Goal: Task Accomplishment & Management: Use online tool/utility

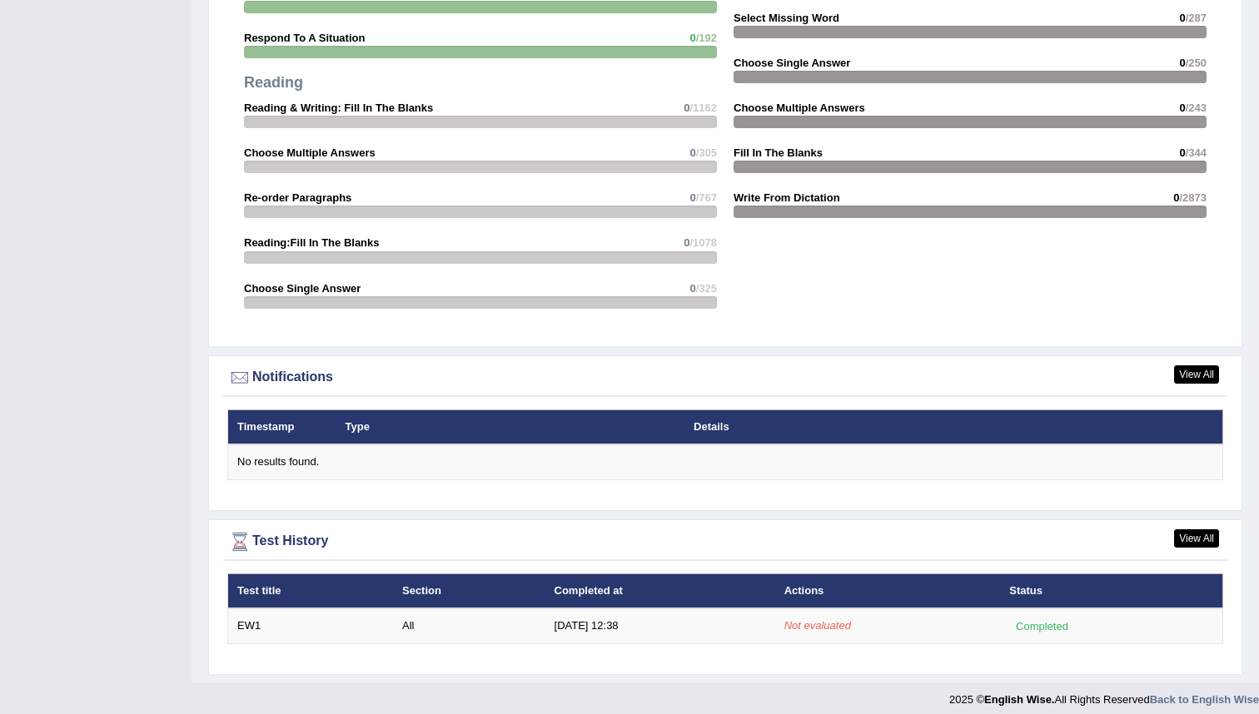
scroll to position [1695, 0]
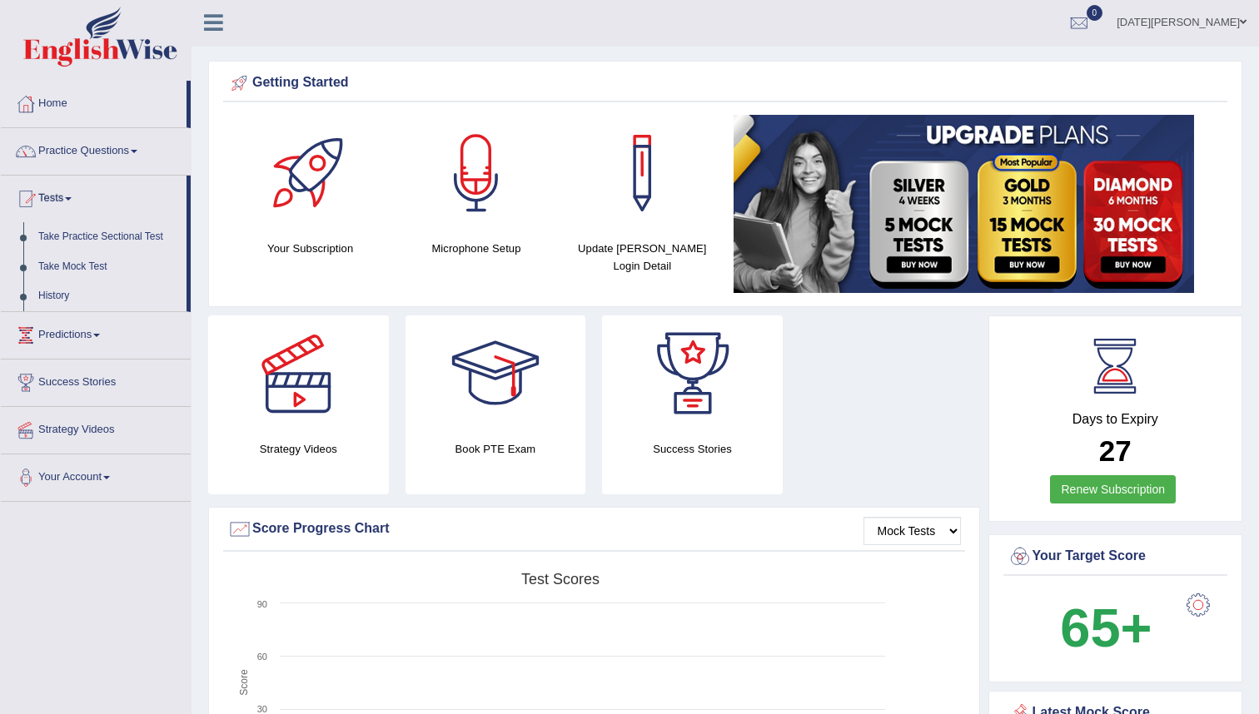
scroll to position [0, 0]
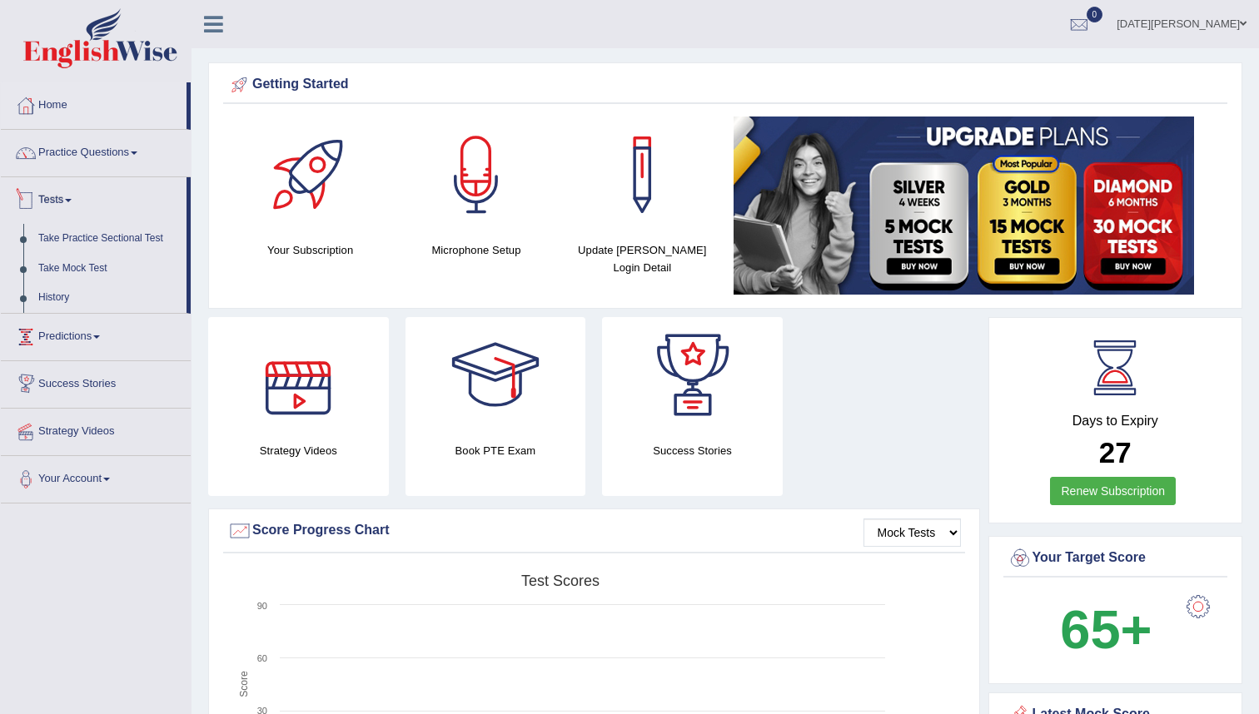
click at [63, 197] on link "Tests" at bounding box center [94, 198] width 186 height 42
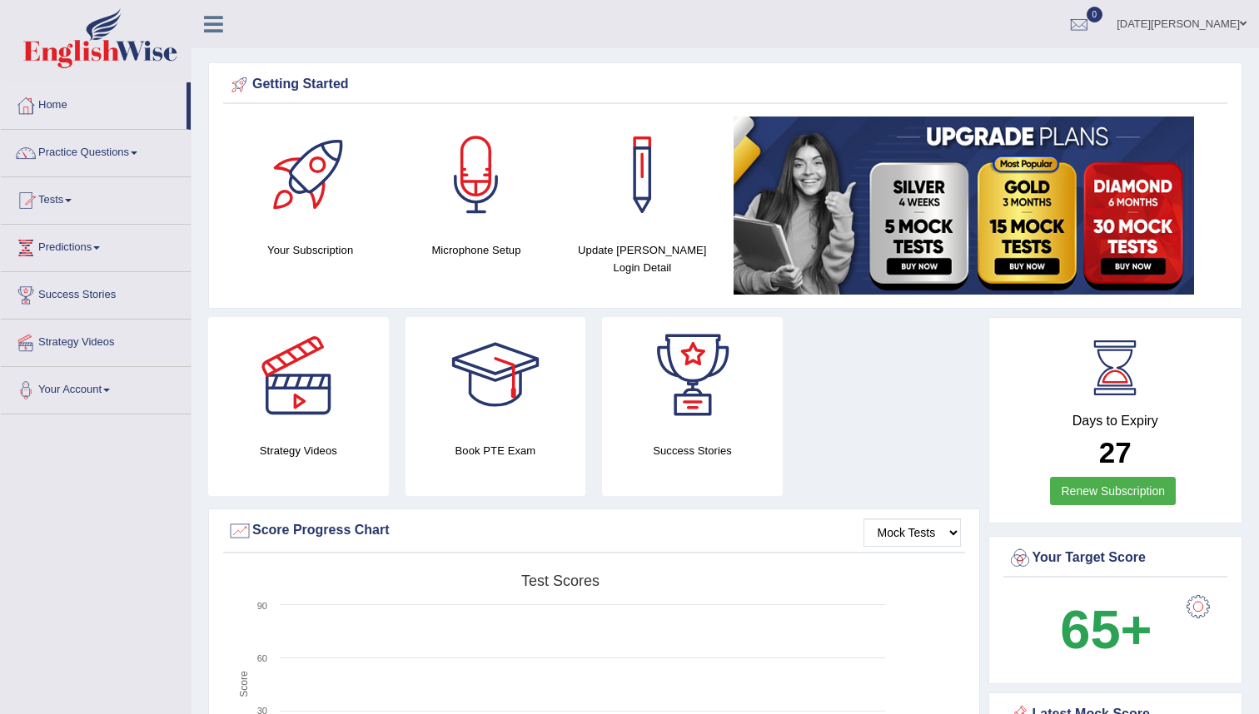
click at [73, 197] on link "Tests" at bounding box center [96, 198] width 190 height 42
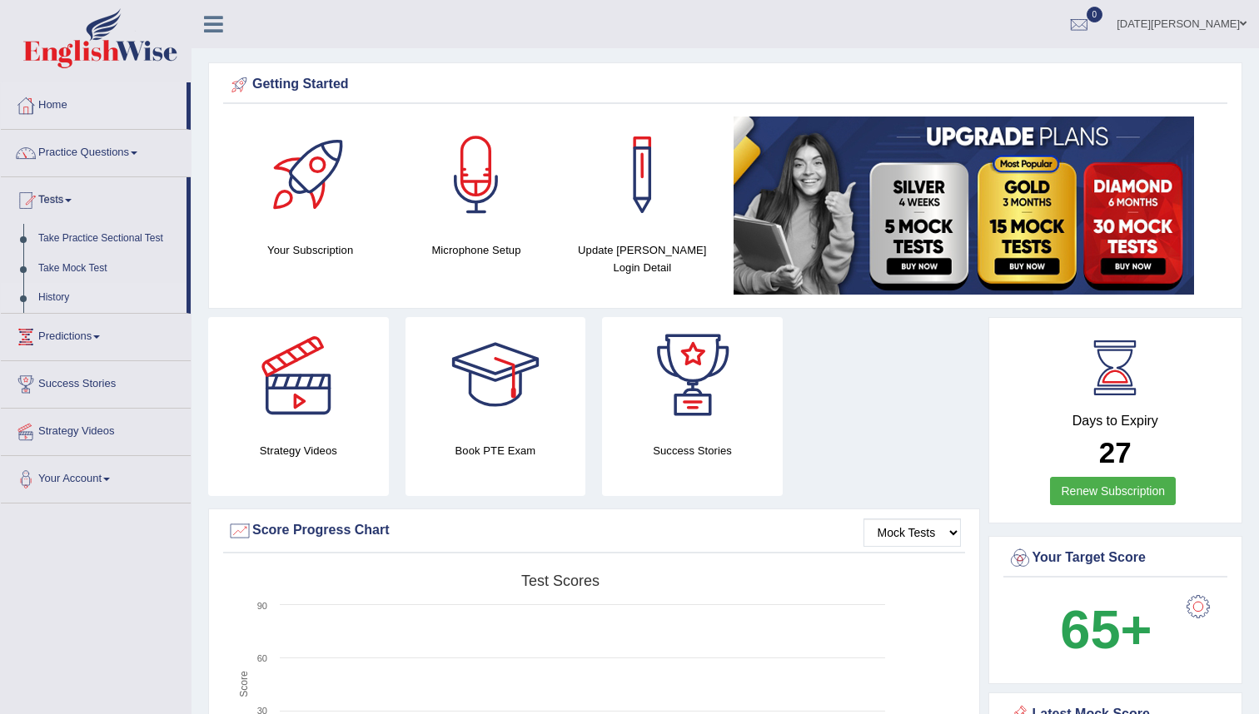
click at [63, 297] on link "History" at bounding box center [109, 298] width 156 height 30
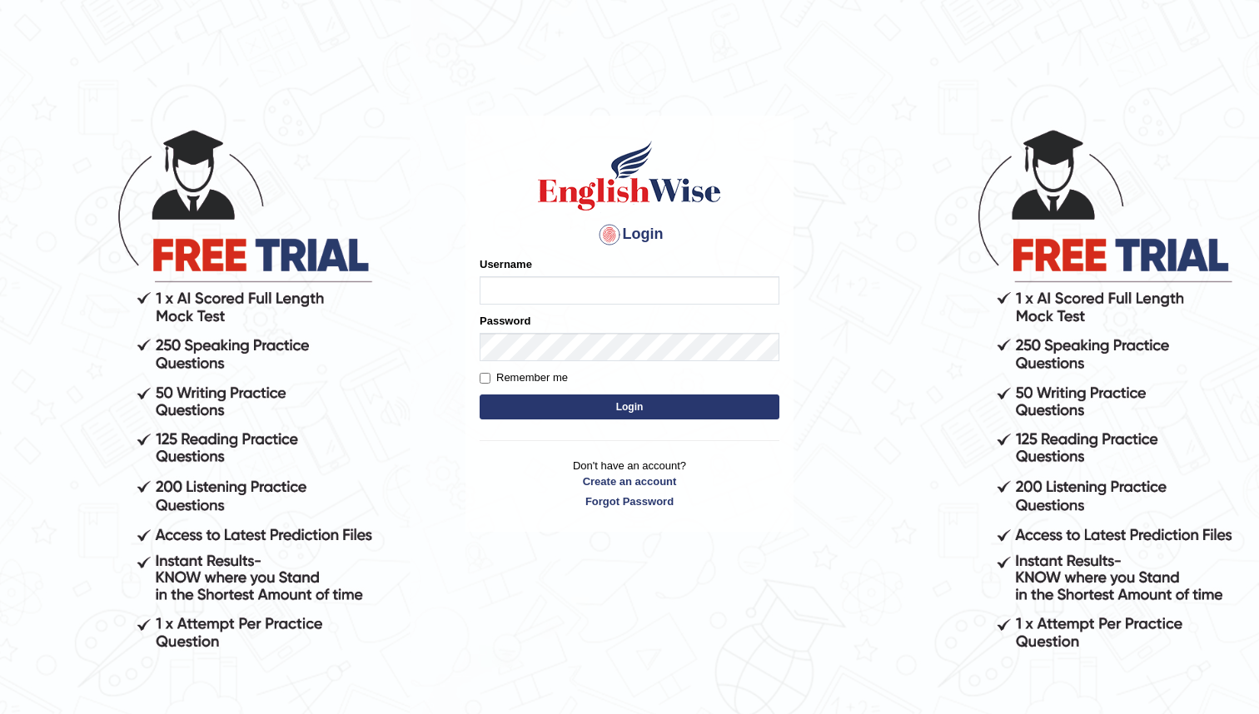
type input "bunbury6230_AC"
click at [637, 403] on button "Login" at bounding box center [630, 407] width 300 height 25
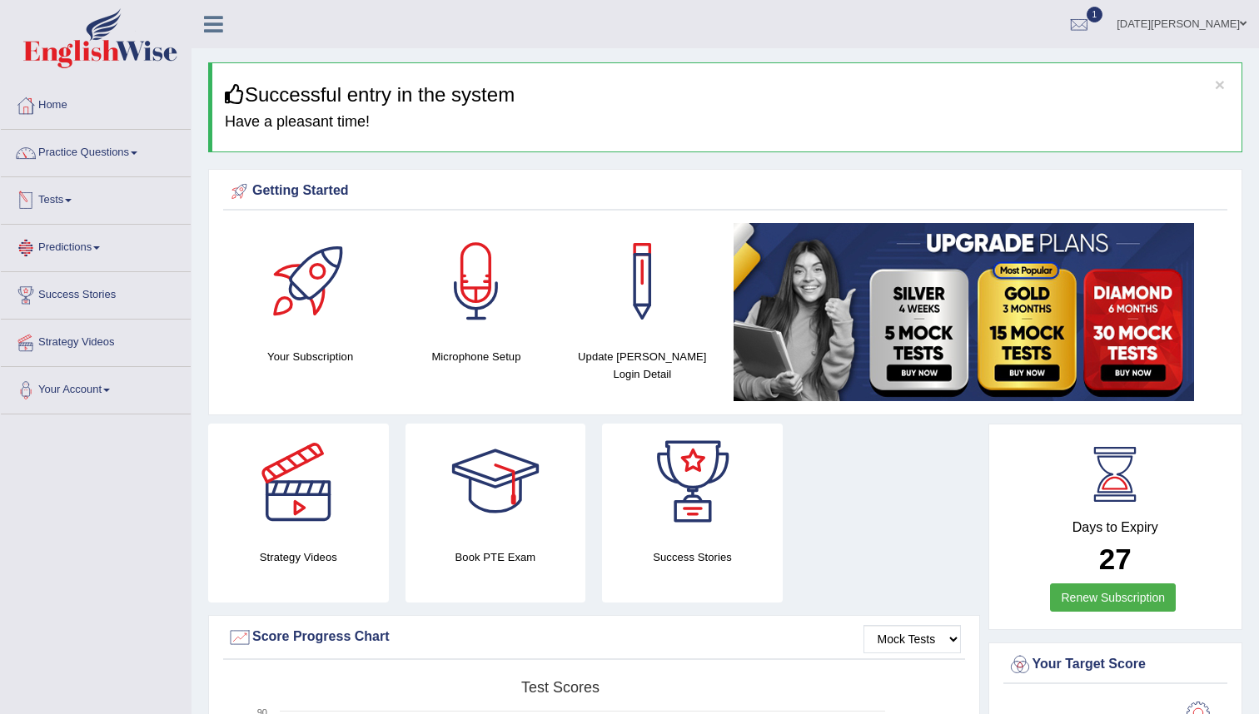
click at [75, 197] on link "Tests" at bounding box center [96, 198] width 190 height 42
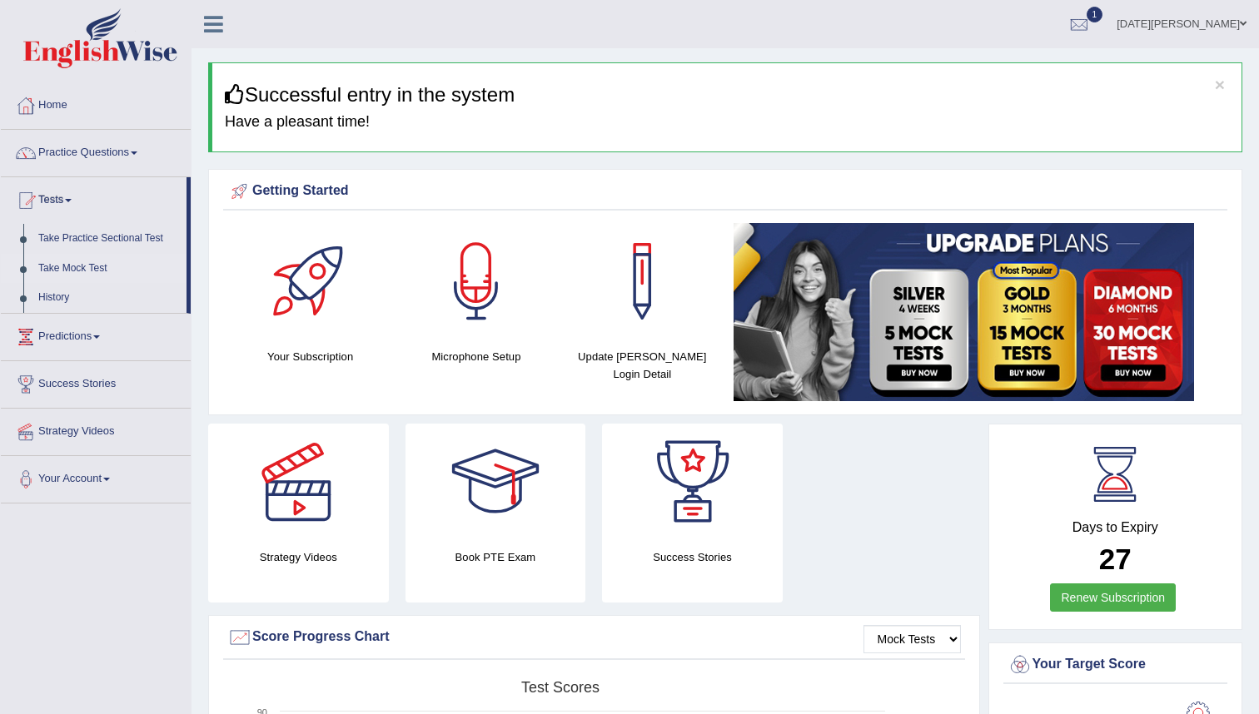
click at [92, 266] on link "Take Mock Test" at bounding box center [109, 269] width 156 height 30
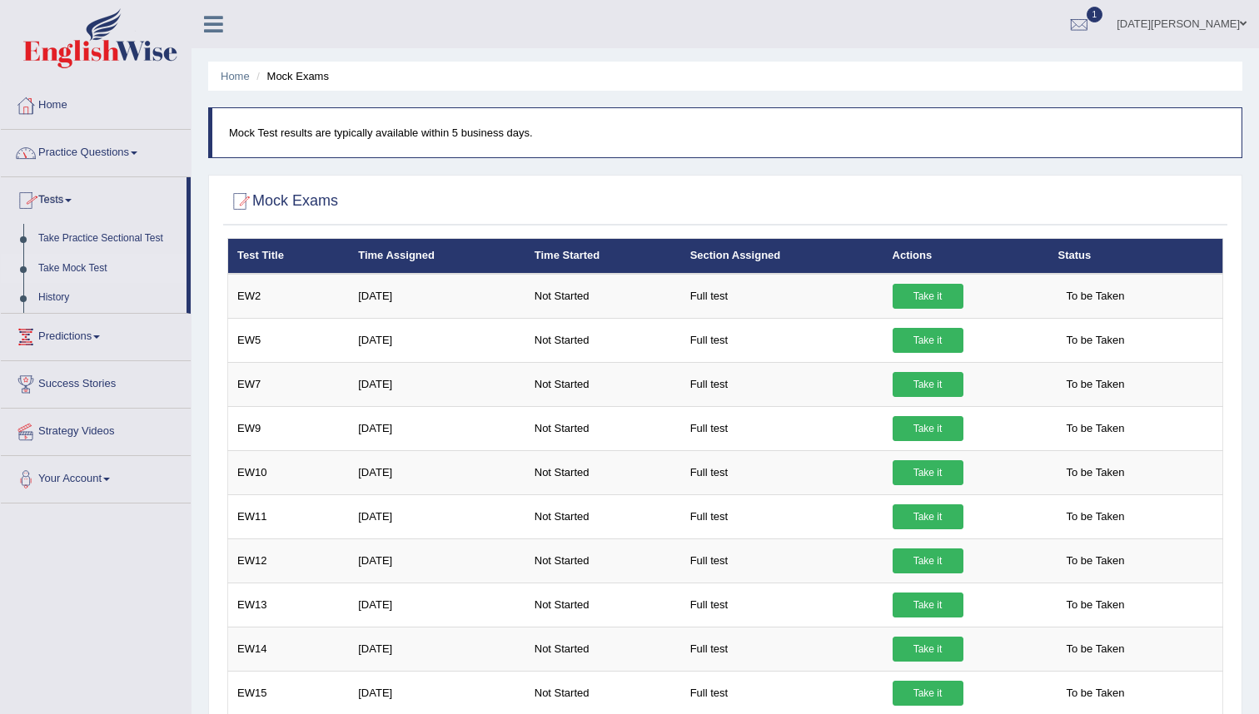
click at [137, 152] on span at bounding box center [134, 153] width 7 height 3
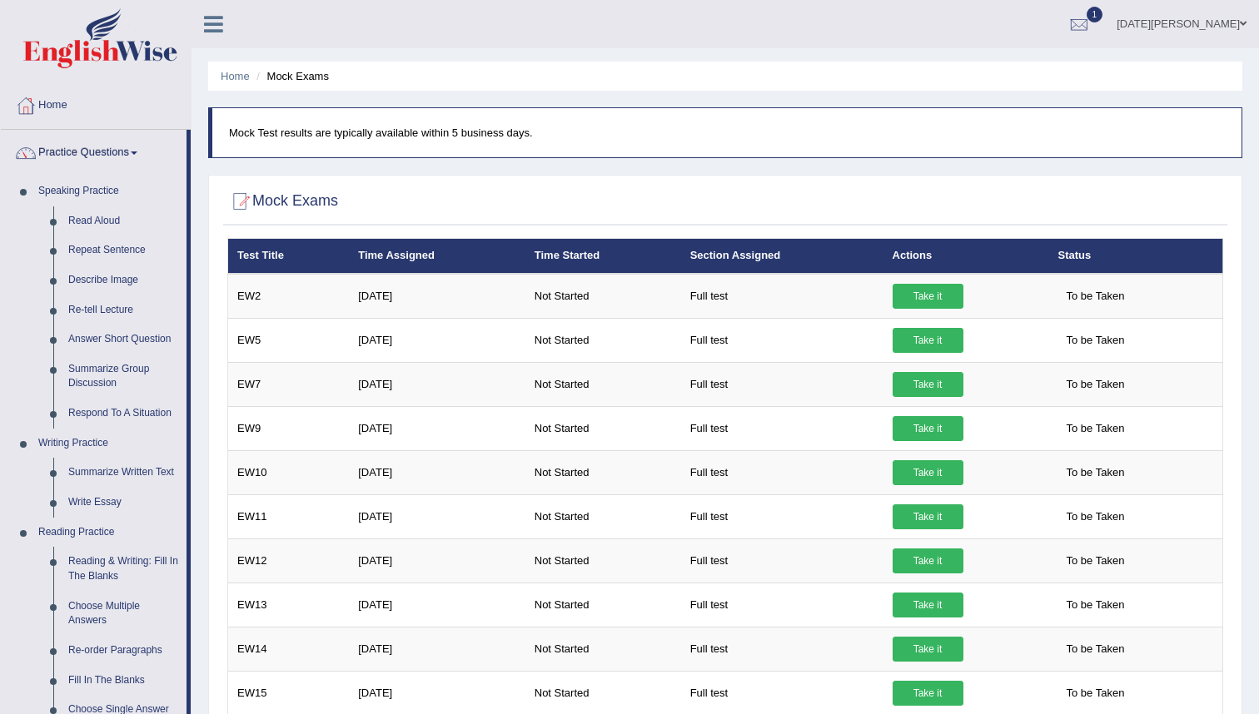
click at [142, 151] on link "Practice Questions" at bounding box center [94, 151] width 186 height 42
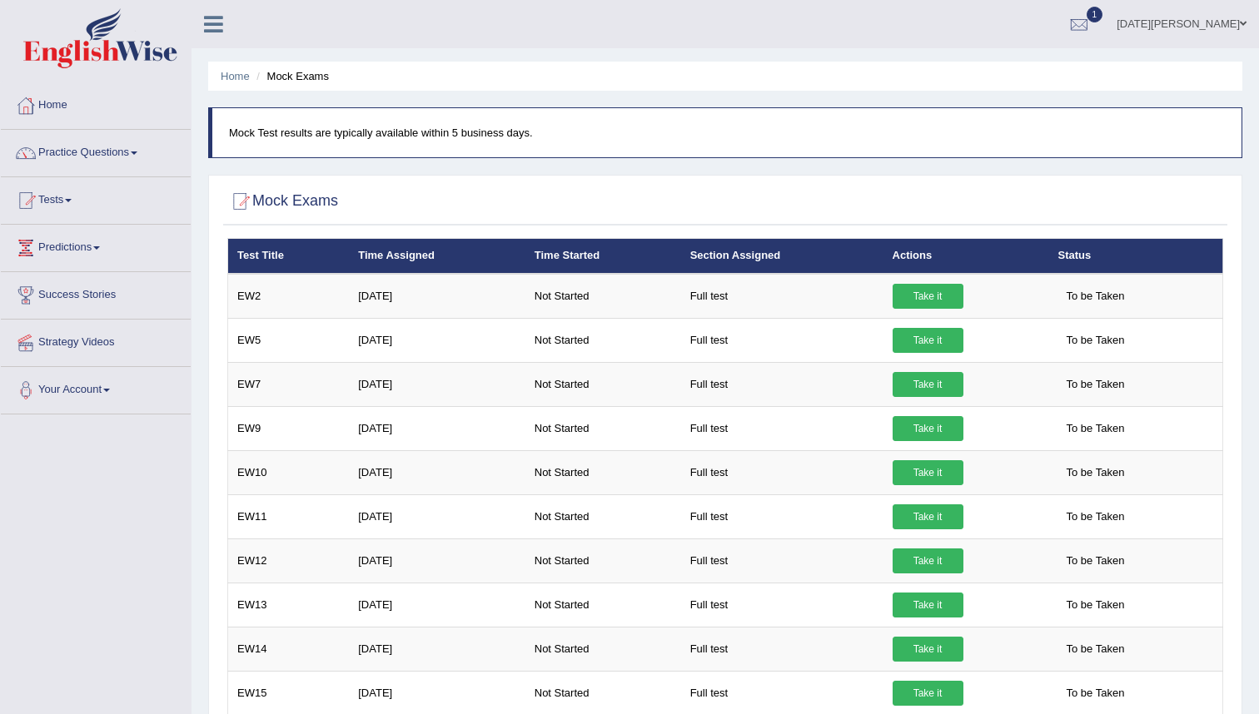
click at [55, 199] on link "Tests" at bounding box center [96, 198] width 190 height 42
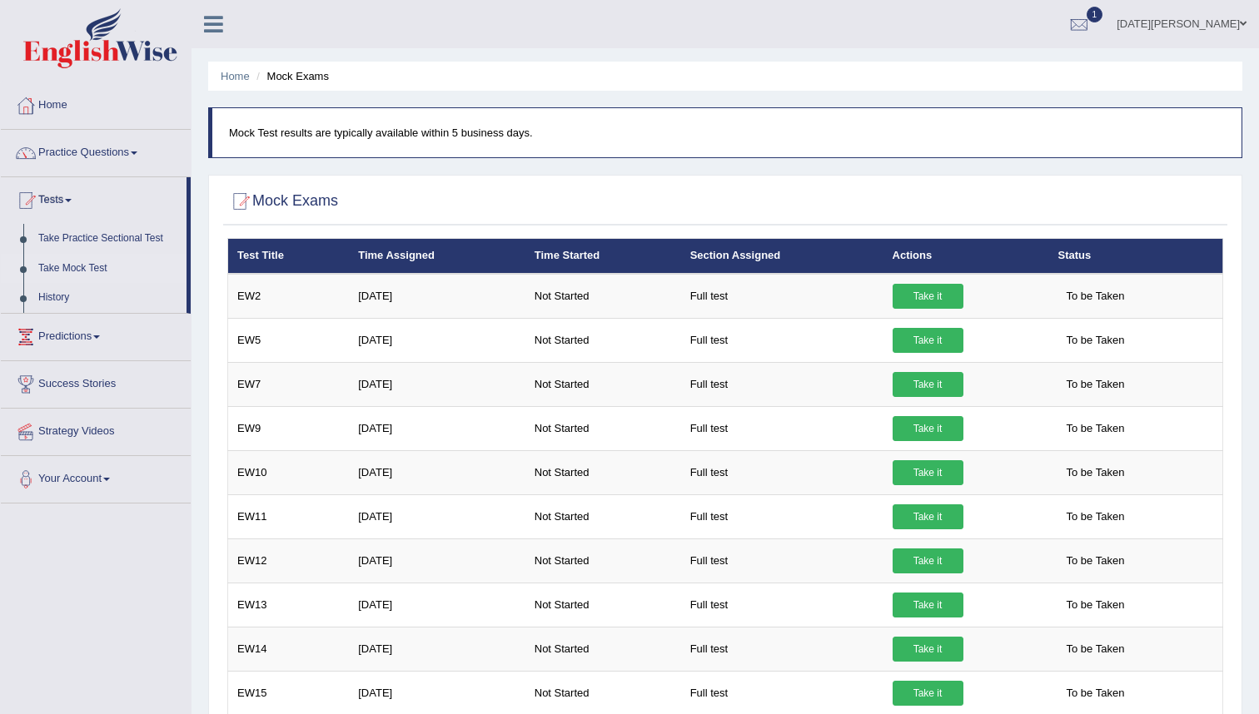
click at [182, 176] on li "Practice Questions Speaking Practice Read Aloud Repeat Sentence Describe Image …" at bounding box center [96, 153] width 190 height 47
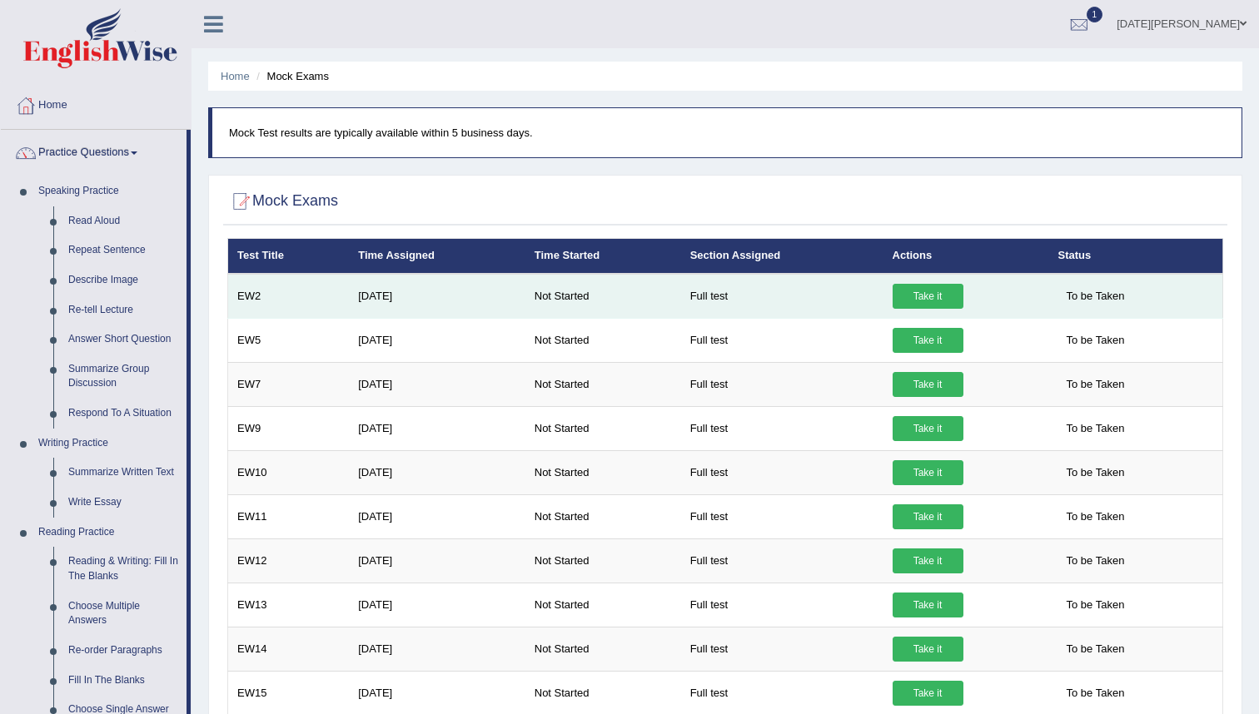
click at [1108, 299] on span "To be Taken" at bounding box center [1095, 296] width 75 height 25
click at [1077, 294] on span "To be Taken" at bounding box center [1095, 296] width 75 height 25
click at [926, 296] on link "Take it" at bounding box center [927, 296] width 71 height 25
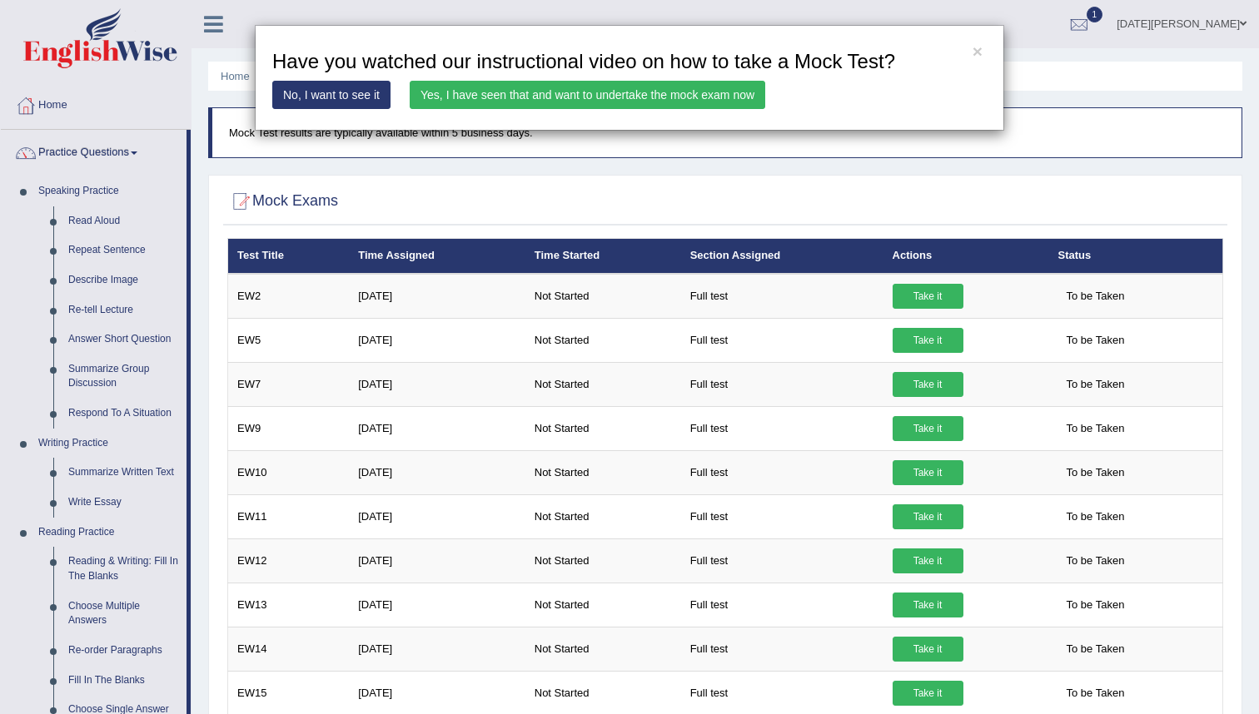
click at [579, 98] on link "Yes, I have seen that and want to undertake the mock exam now" at bounding box center [587, 95] width 355 height 28
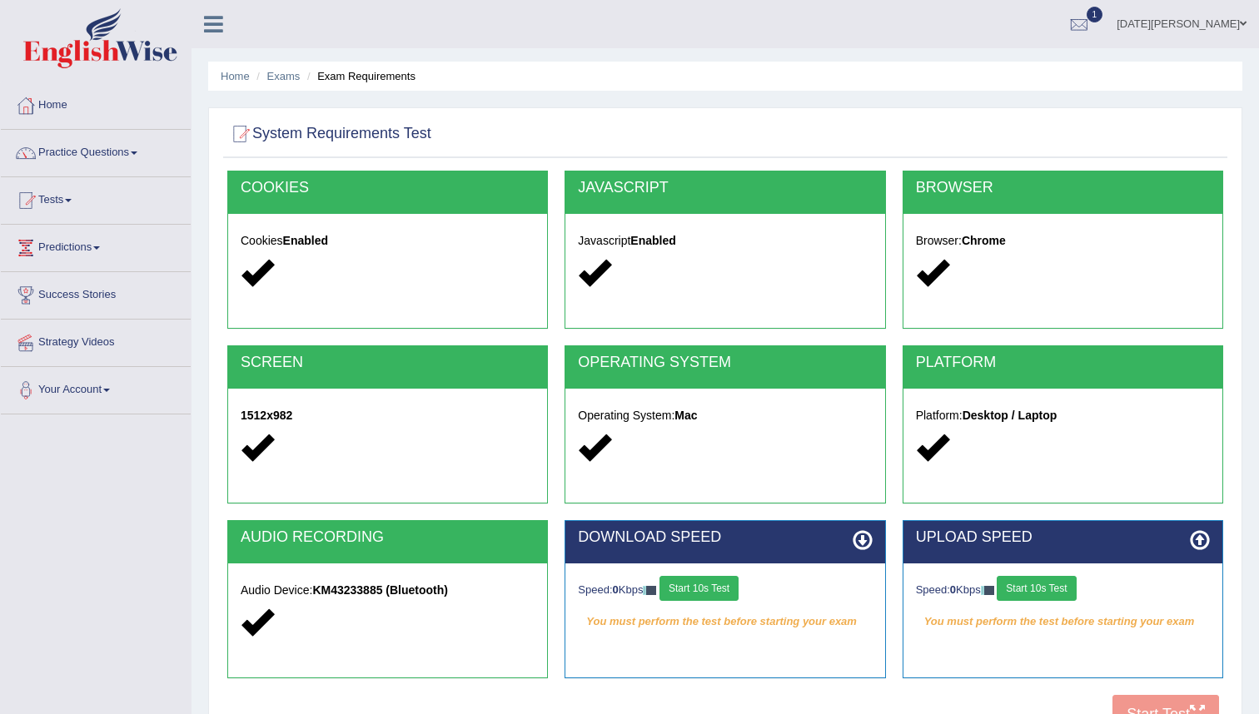
click at [717, 588] on button "Start 10s Test" at bounding box center [698, 588] width 79 height 25
click at [1055, 590] on button "Start 10s Test" at bounding box center [1036, 588] width 79 height 25
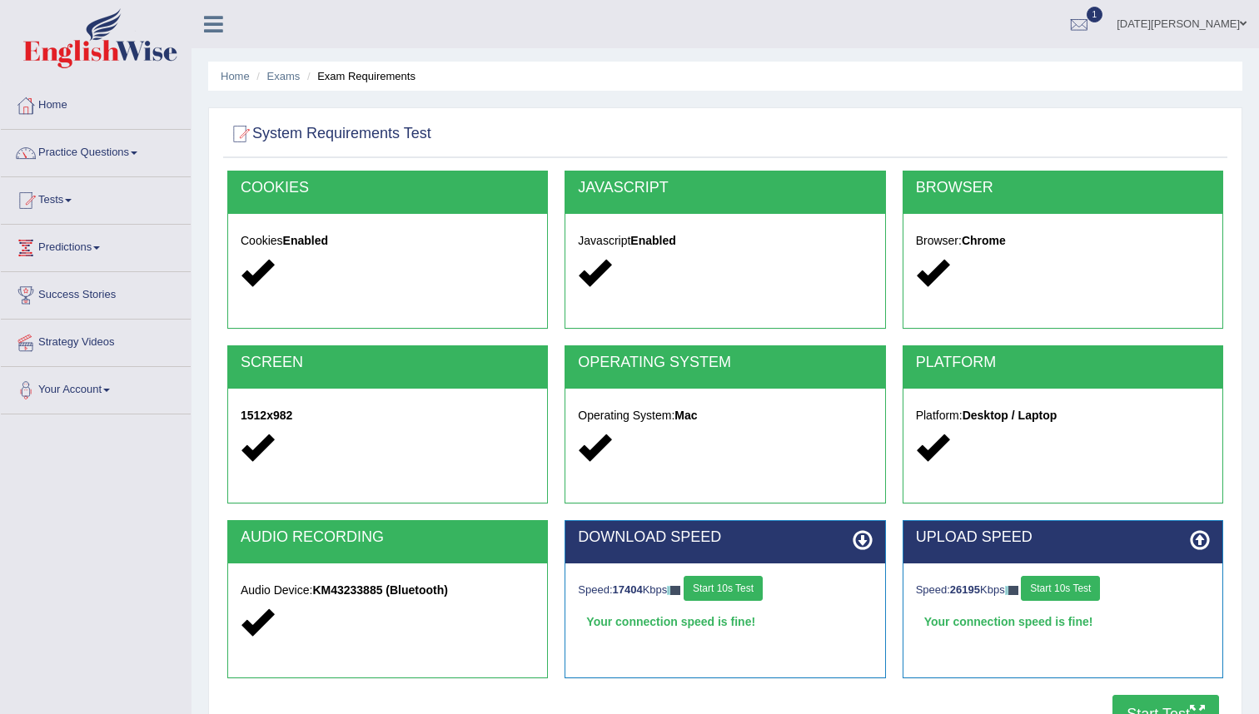
click at [1147, 707] on button "Start Test" at bounding box center [1165, 714] width 107 height 38
